Goal: Task Accomplishment & Management: Manage account settings

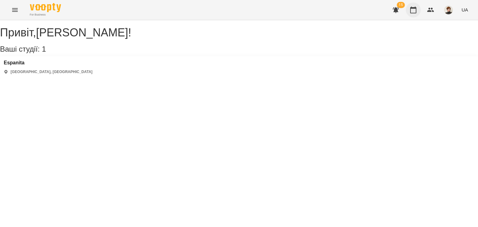
click at [414, 12] on icon "button" at bounding box center [413, 9] width 7 height 7
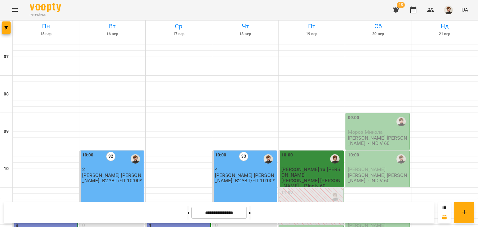
scroll to position [162, 0]
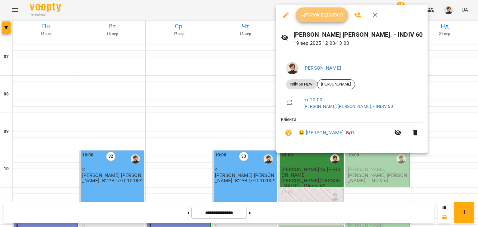
click at [316, 13] on span "Урок відбувся" at bounding box center [322, 14] width 42 height 7
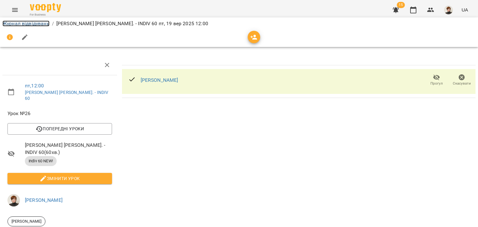
click at [11, 21] on link "Журнал відвідувань" at bounding box center [25, 24] width 47 height 6
